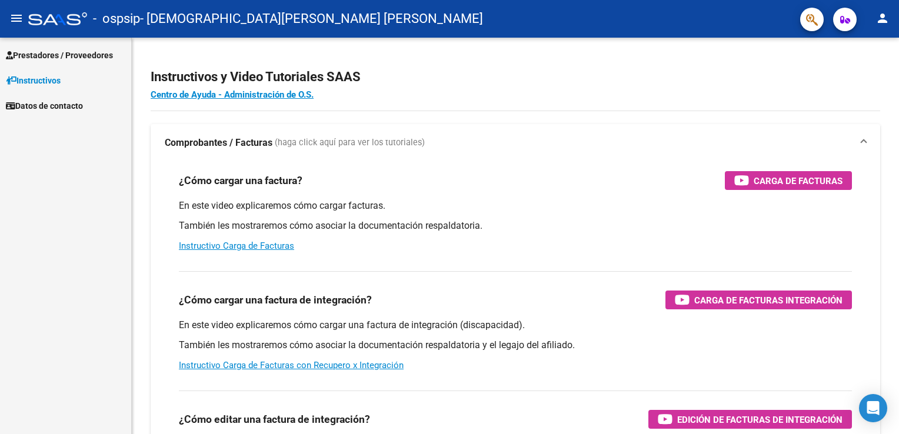
click at [59, 60] on span "Prestadores / Proveedores" at bounding box center [59, 55] width 107 height 13
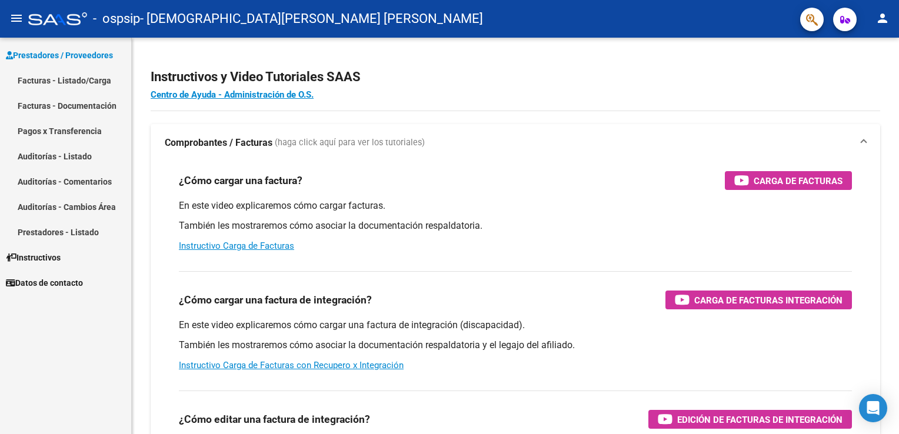
click at [87, 83] on link "Facturas - Listado/Carga" at bounding box center [65, 80] width 131 height 25
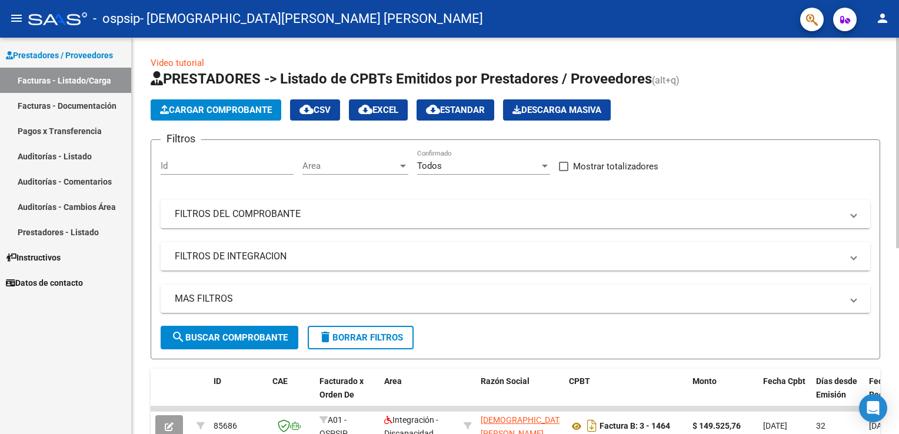
click at [249, 112] on span "Cargar Comprobante" at bounding box center [216, 110] width 112 height 11
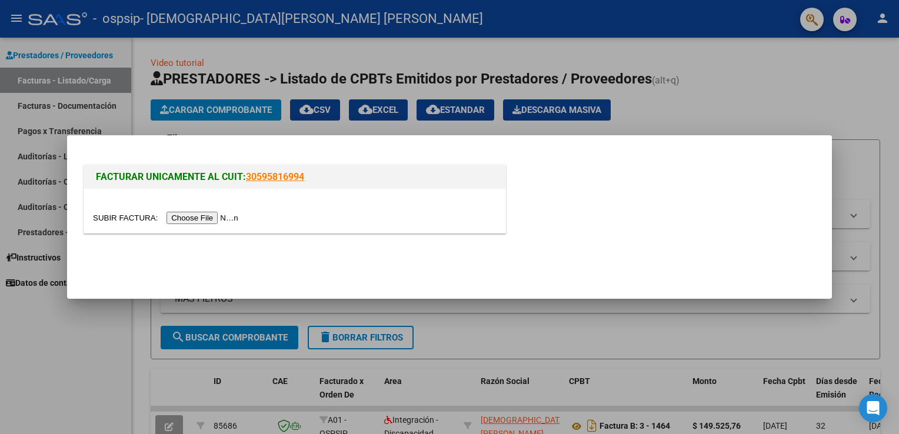
click at [212, 220] on input "file" at bounding box center [167, 218] width 149 height 12
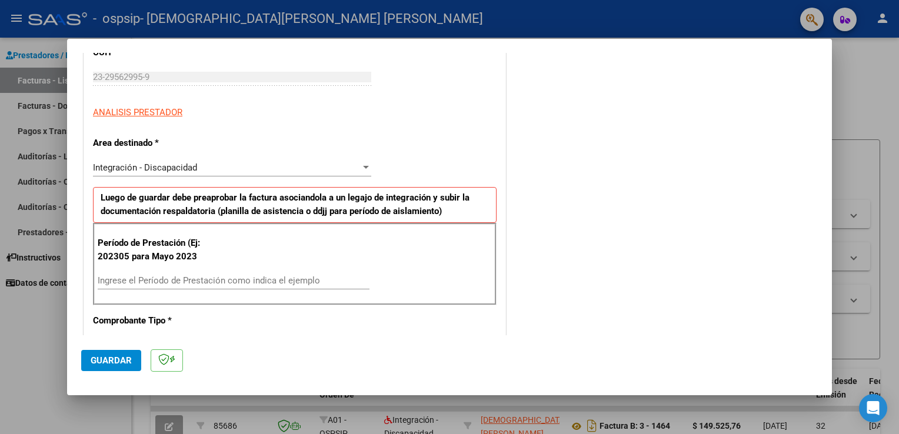
scroll to position [235, 0]
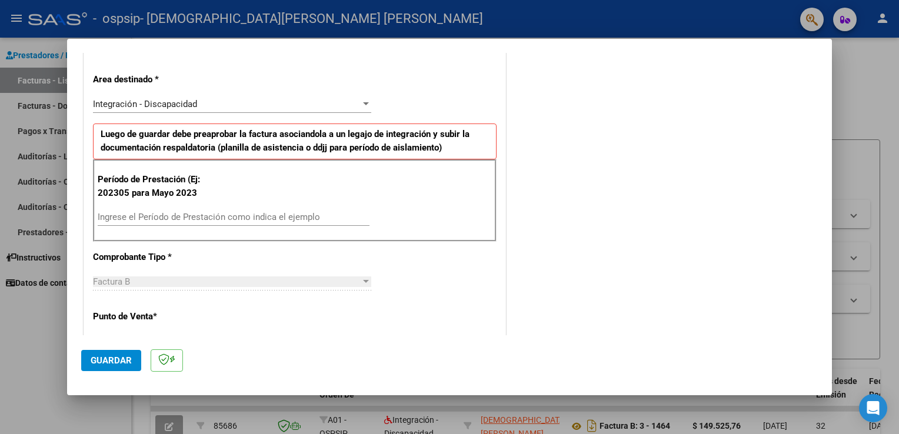
click at [204, 217] on input "Ingrese el Período de Prestación como indica el ejemplo" at bounding box center [234, 217] width 272 height 11
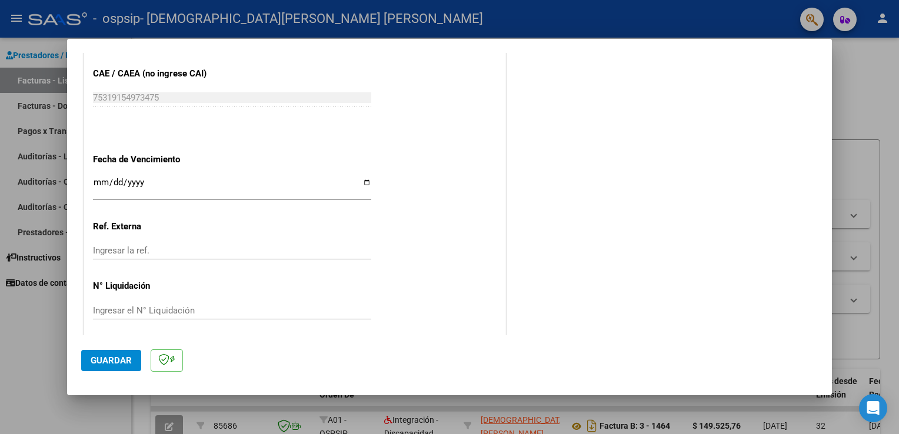
scroll to position [729, 0]
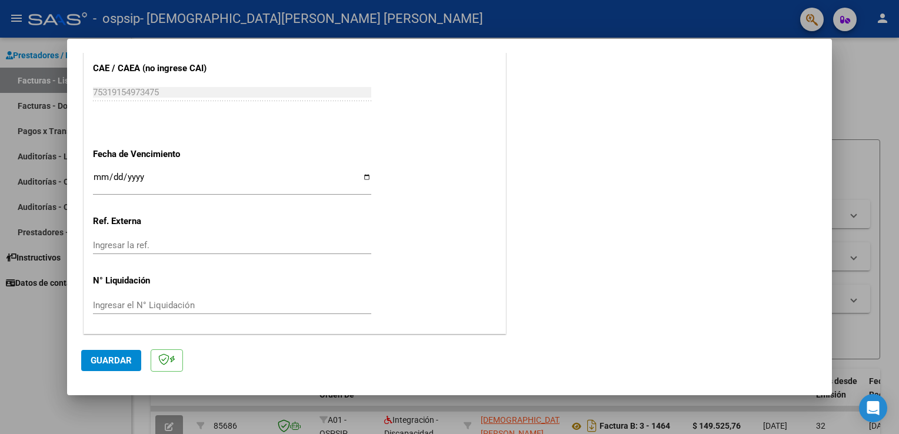
type input "202507"
click at [362, 175] on input "Ingresar la fecha" at bounding box center [232, 181] width 278 height 19
type input "[DATE]"
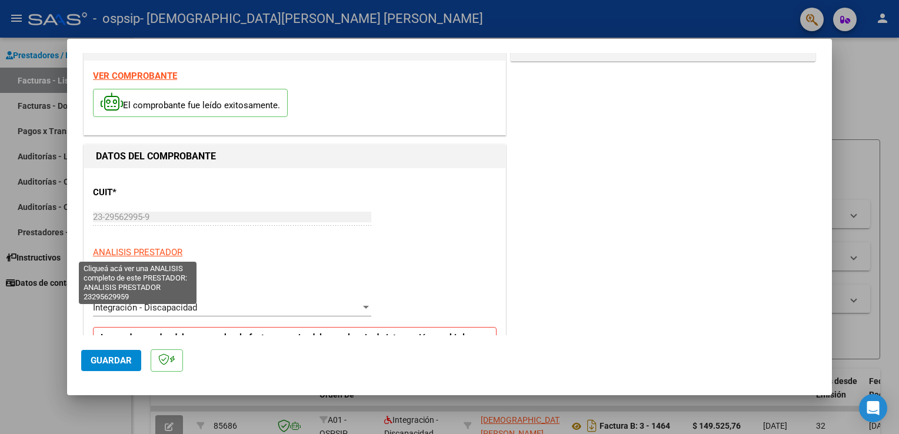
scroll to position [24, 0]
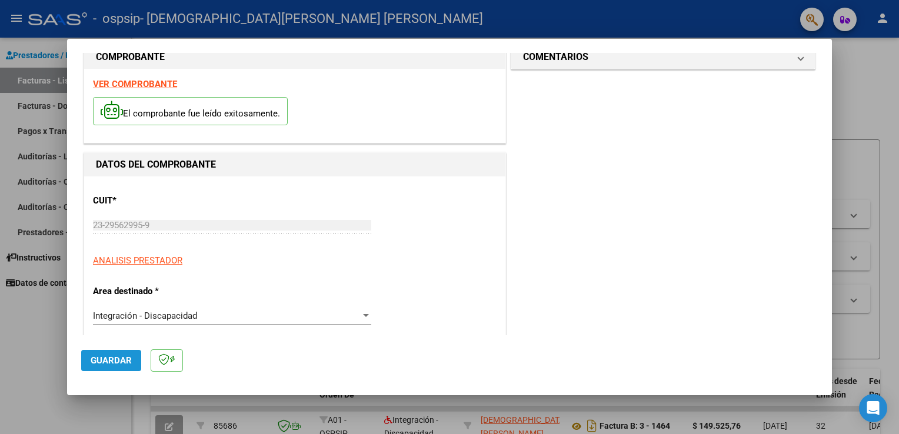
click at [106, 364] on span "Guardar" at bounding box center [111, 360] width 41 height 11
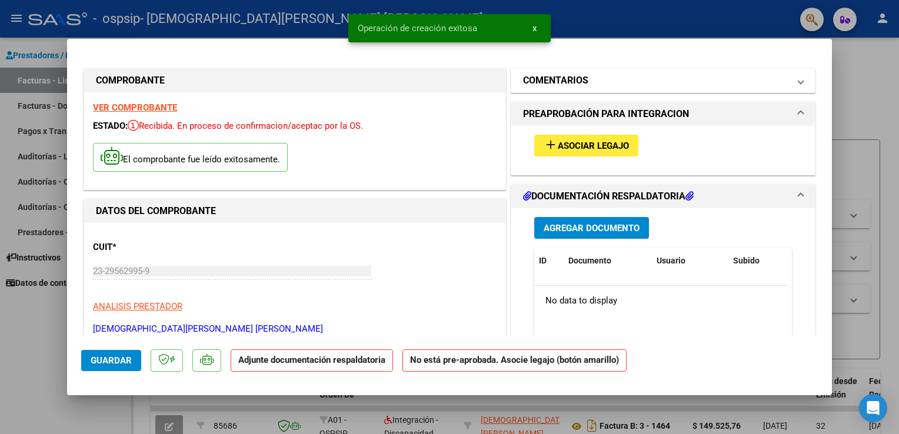
click at [744, 88] on mat-panel-title "COMENTARIOS" at bounding box center [656, 81] width 266 height 14
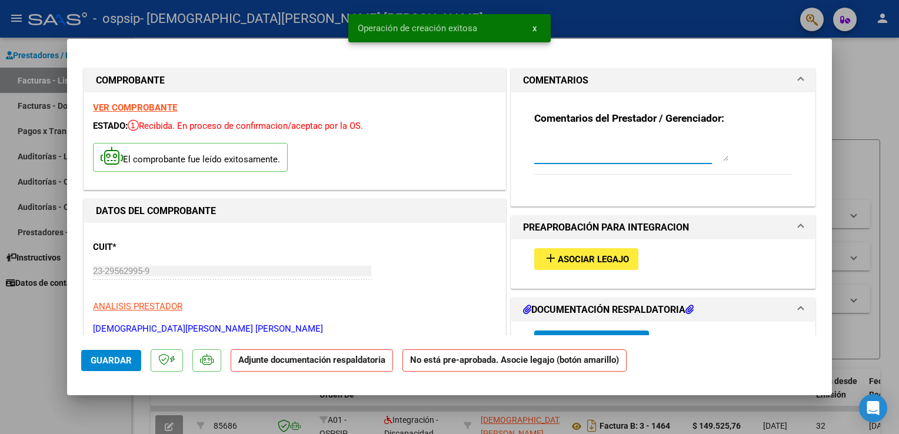
click at [597, 154] on textarea at bounding box center [631, 150] width 194 height 24
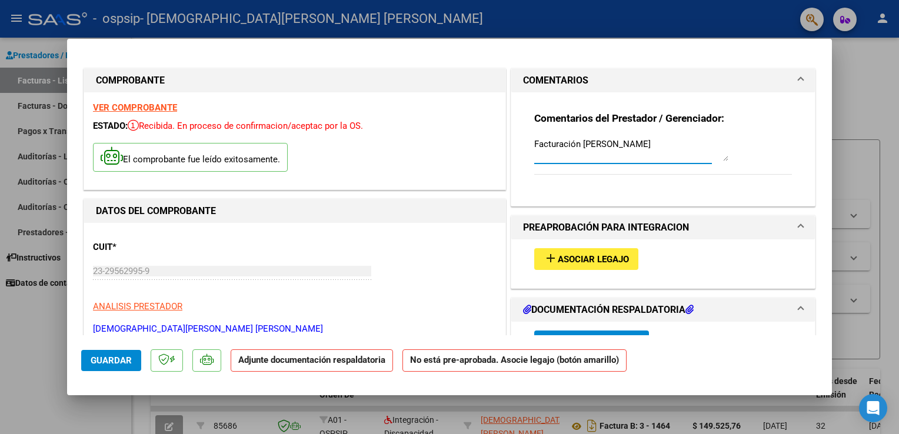
type textarea "Facturación [PERSON_NAME]"
click at [588, 258] on span "Asociar Legajo" at bounding box center [593, 259] width 71 height 11
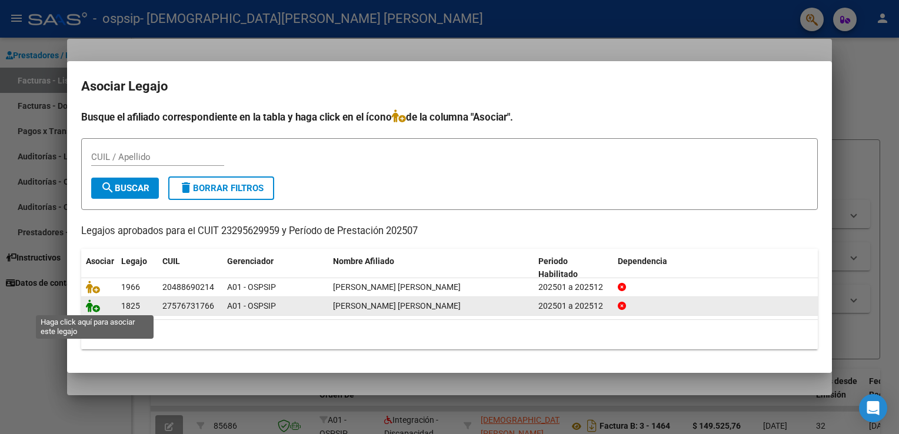
click at [92, 307] on icon at bounding box center [93, 305] width 14 height 13
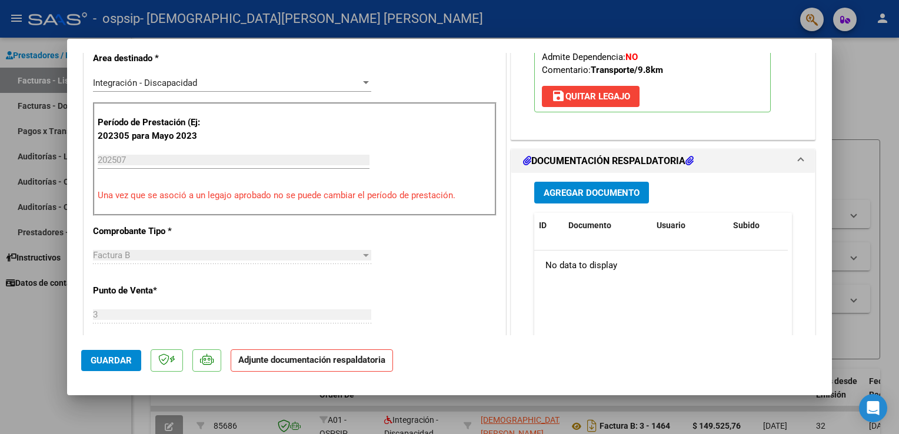
scroll to position [412, 0]
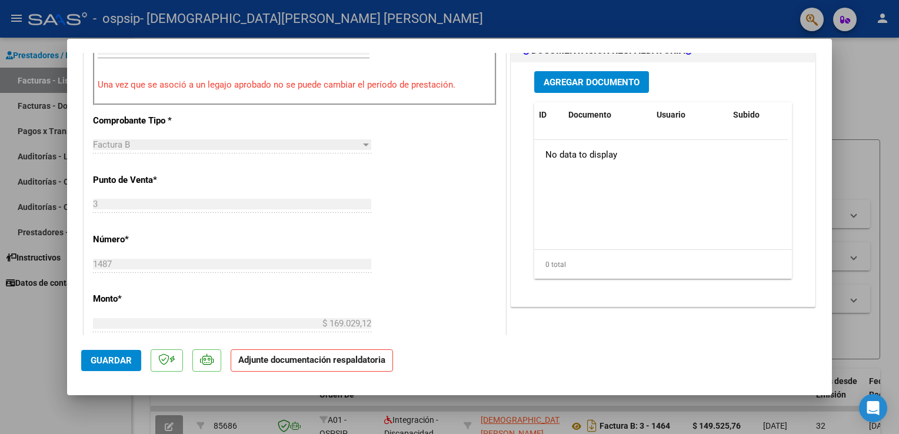
click at [582, 77] on span "Agregar Documento" at bounding box center [592, 82] width 96 height 11
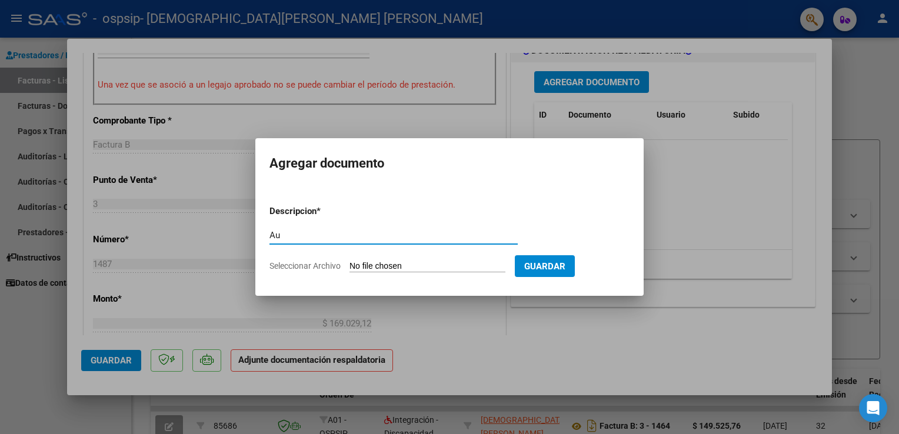
type input "Autorizacion"
click at [421, 268] on input "Seleccionar Archivo" at bounding box center [427, 266] width 156 height 11
type input "C:\fakepath\Autorizacion [PERSON_NAME].pdf"
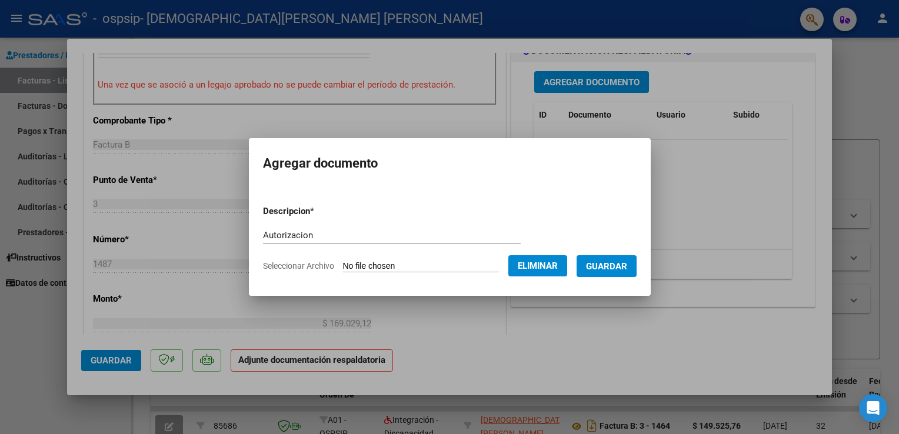
click at [597, 268] on span "Guardar" at bounding box center [606, 266] width 41 height 11
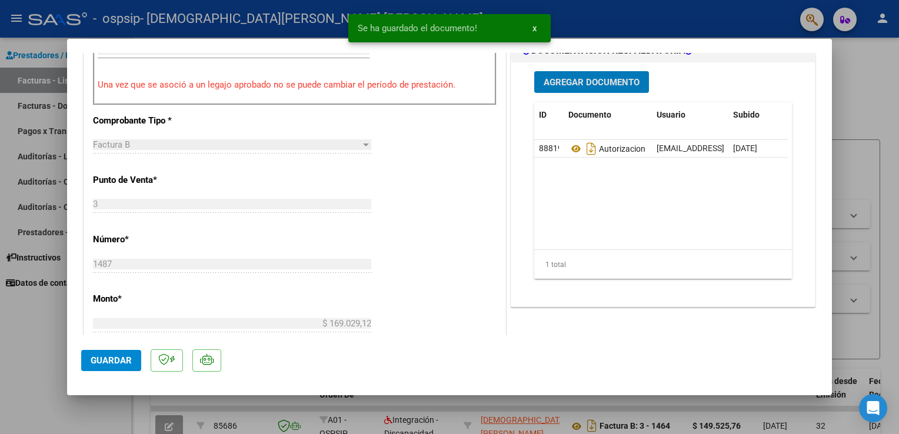
click at [586, 77] on span "Agregar Documento" at bounding box center [592, 82] width 96 height 11
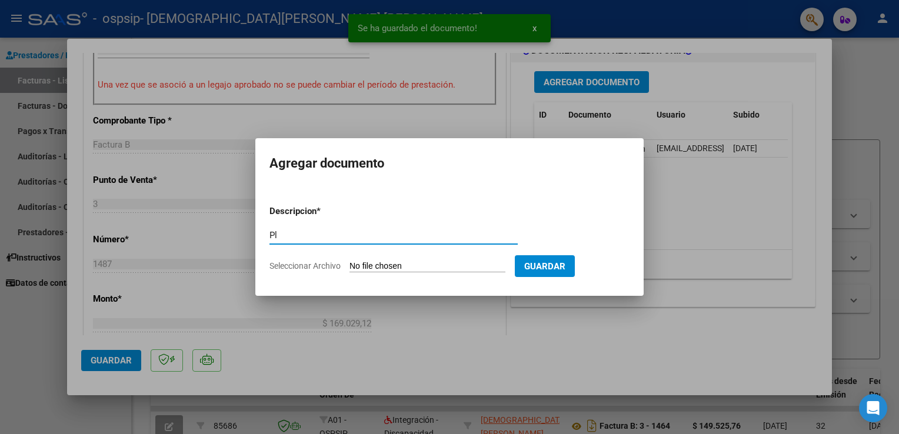
type input "Planilla"
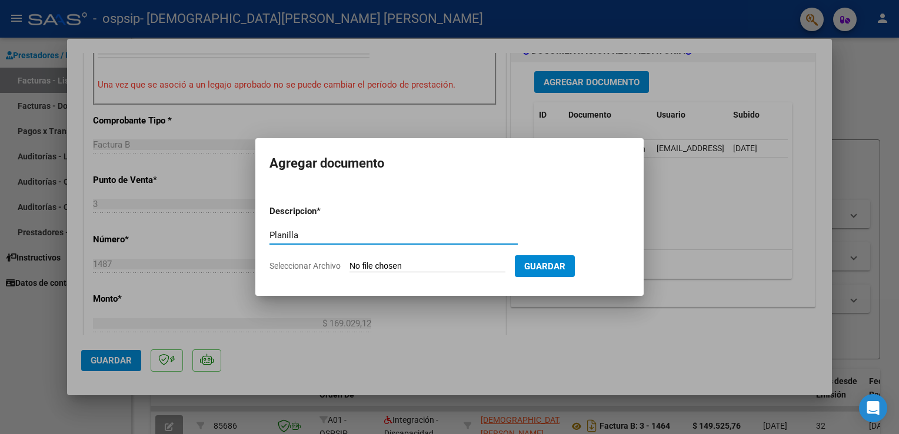
click at [389, 263] on input "Seleccionar Archivo" at bounding box center [427, 266] width 156 height 11
type input "C:\fakepath\Planilla .pdf"
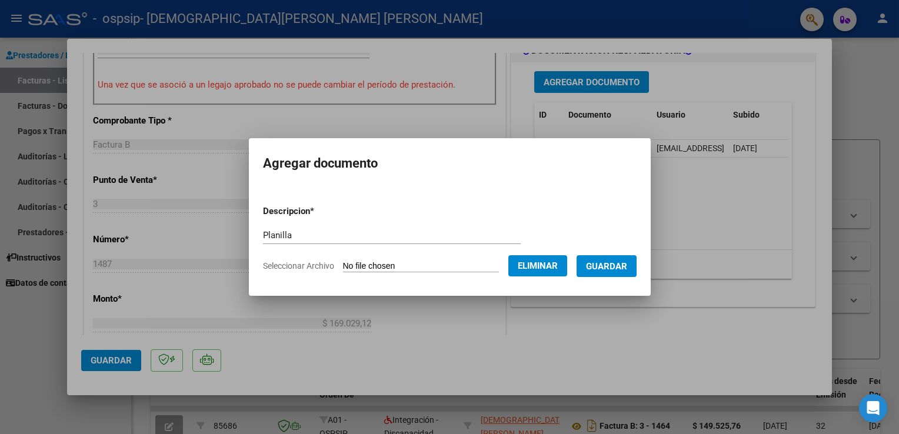
click at [619, 264] on span "Guardar" at bounding box center [606, 266] width 41 height 11
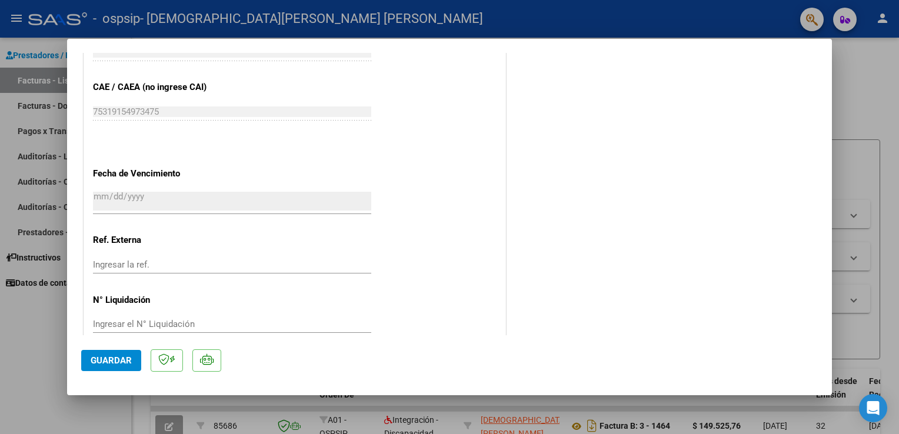
scroll to position [769, 0]
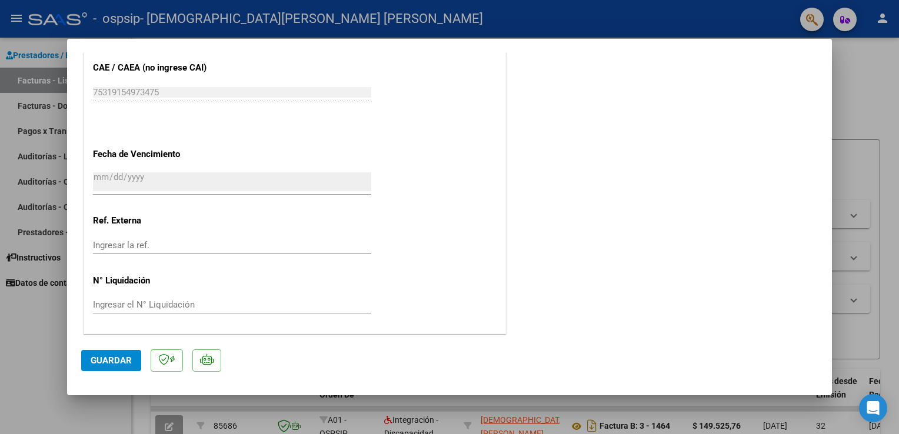
click at [112, 365] on span "Guardar" at bounding box center [111, 360] width 41 height 11
click at [24, 206] on div at bounding box center [449, 217] width 899 height 434
type input "$ 0,00"
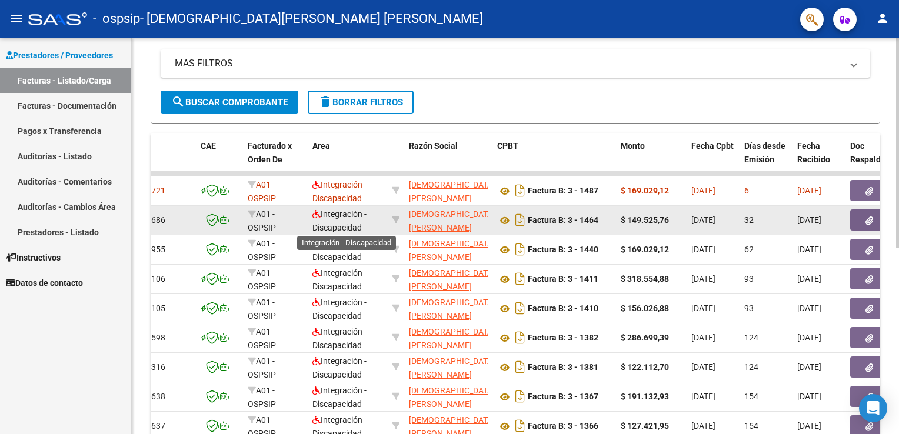
scroll to position [0, 72]
